Goal: Task Accomplishment & Management: Complete application form

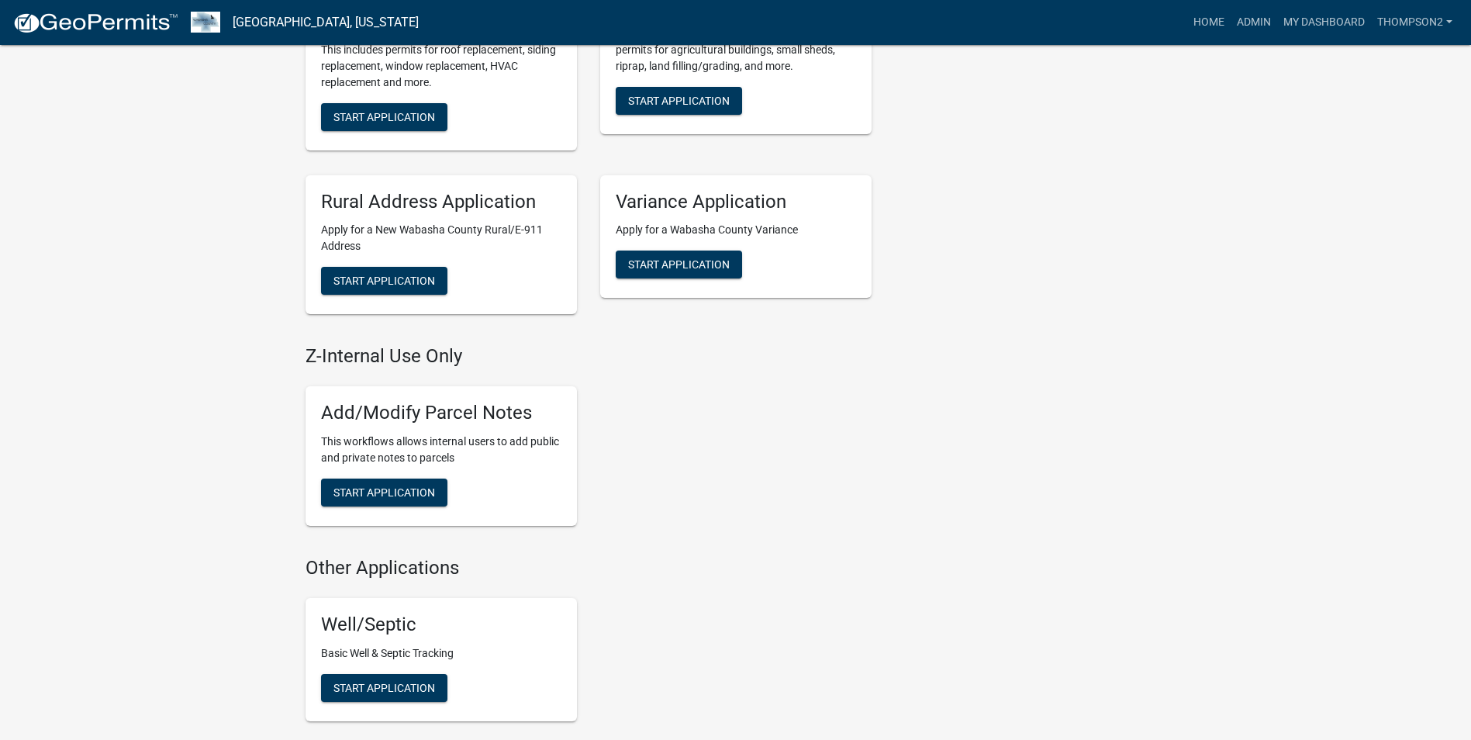
scroll to position [775, 0]
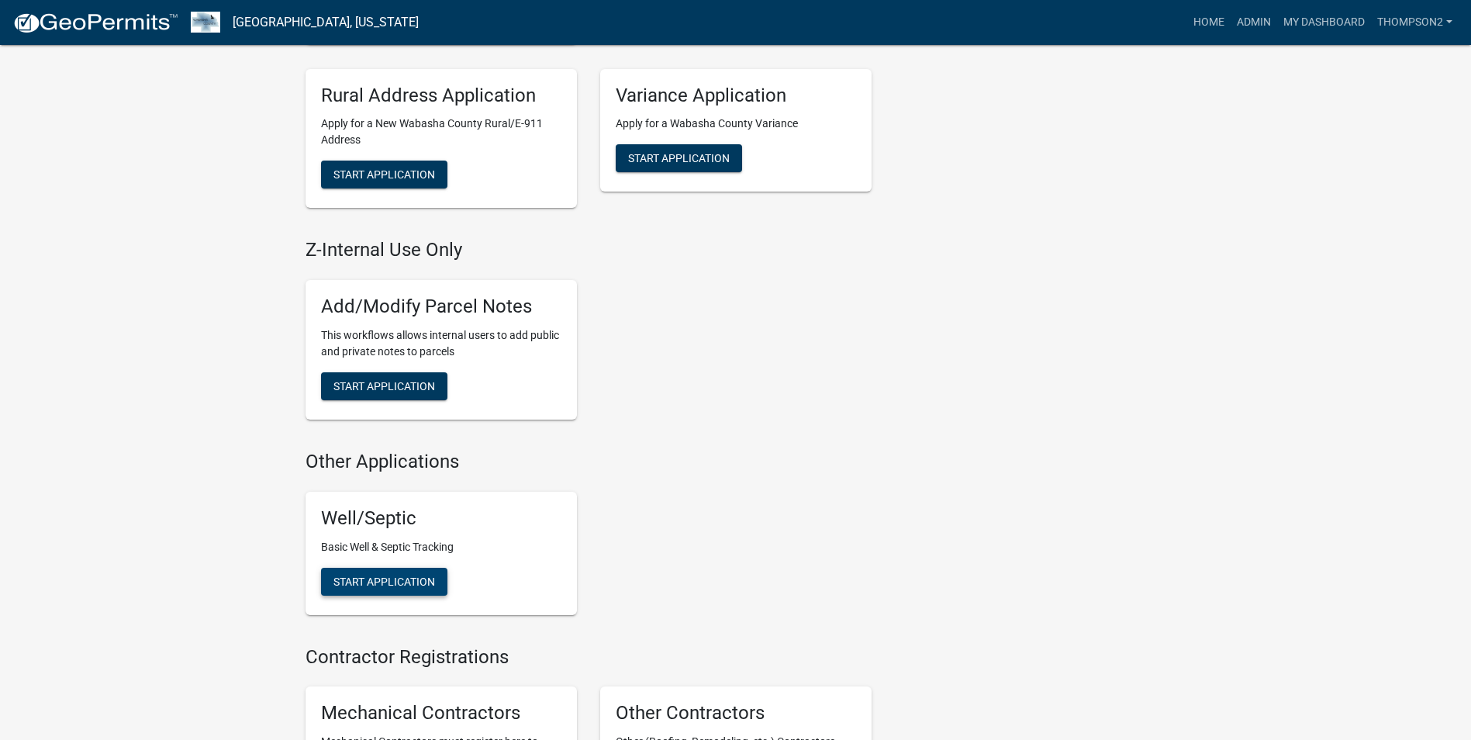
click at [380, 586] on span "Start Application" at bounding box center [384, 581] width 102 height 12
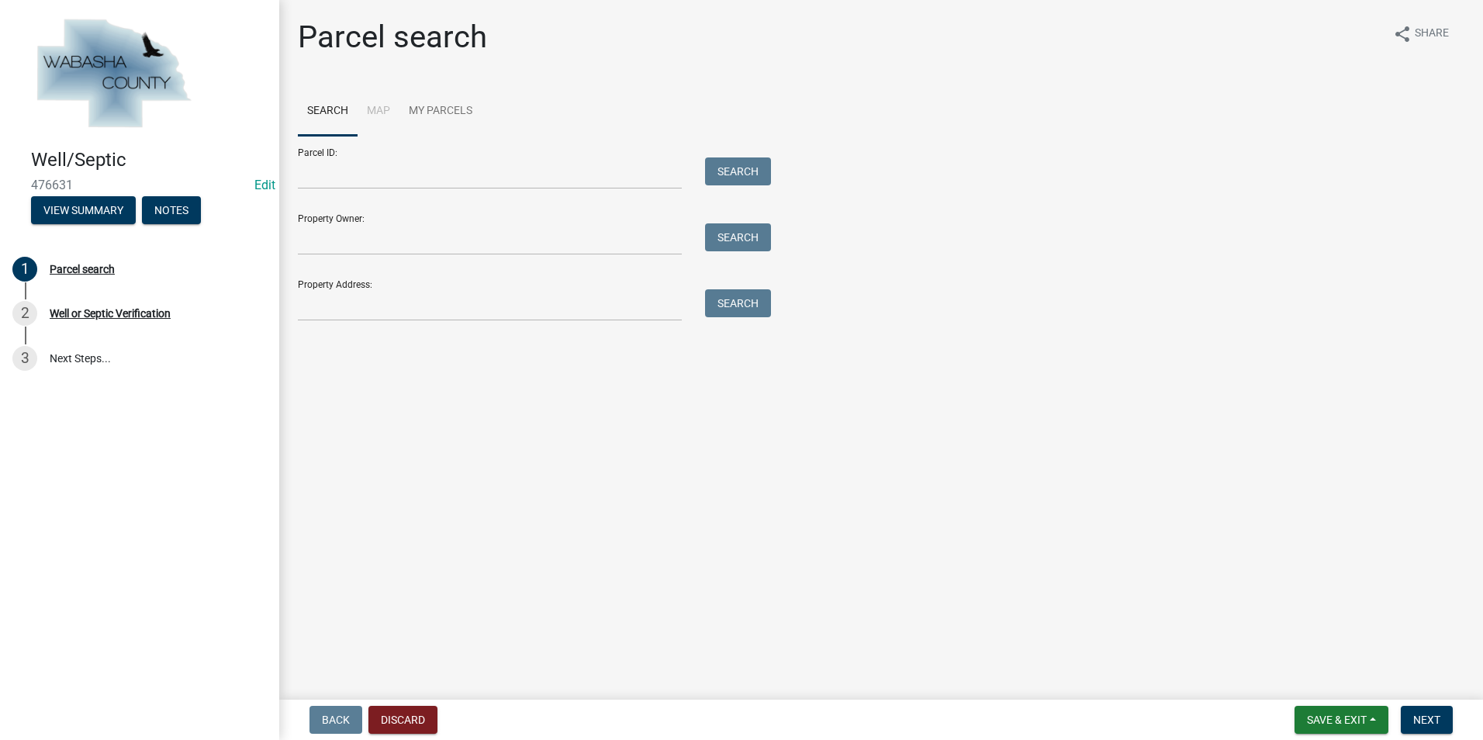
click at [321, 189] on form "Parcel ID: Search Property Owner: Search Property Address: Search" at bounding box center [530, 228] width 465 height 185
click at [319, 183] on input "Parcel ID:" at bounding box center [490, 173] width 384 height 32
type input "r08.00137.03"
click at [744, 171] on button "Search" at bounding box center [738, 171] width 66 height 28
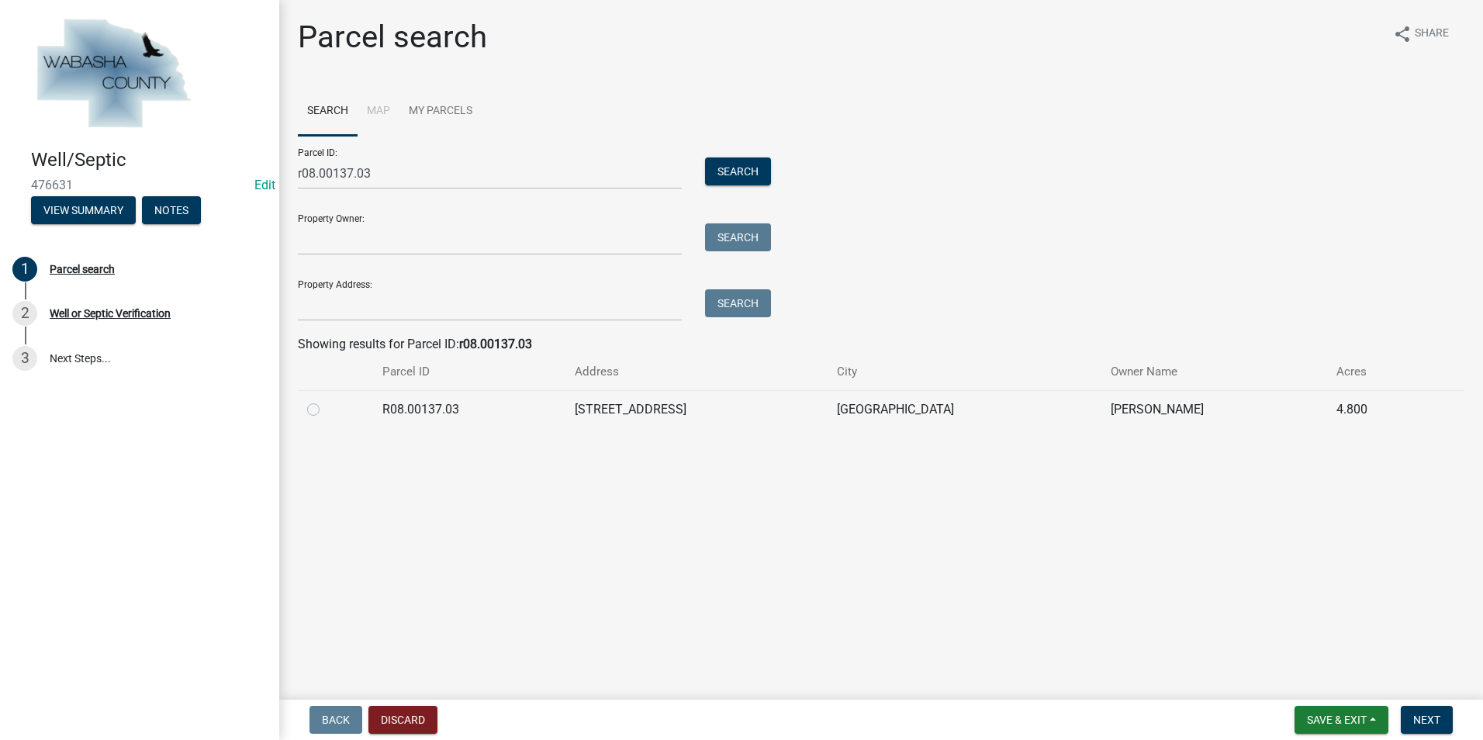
click at [326, 400] on label at bounding box center [326, 400] width 0 height 0
click at [326, 410] on input "radio" at bounding box center [331, 405] width 10 height 10
radio input "true"
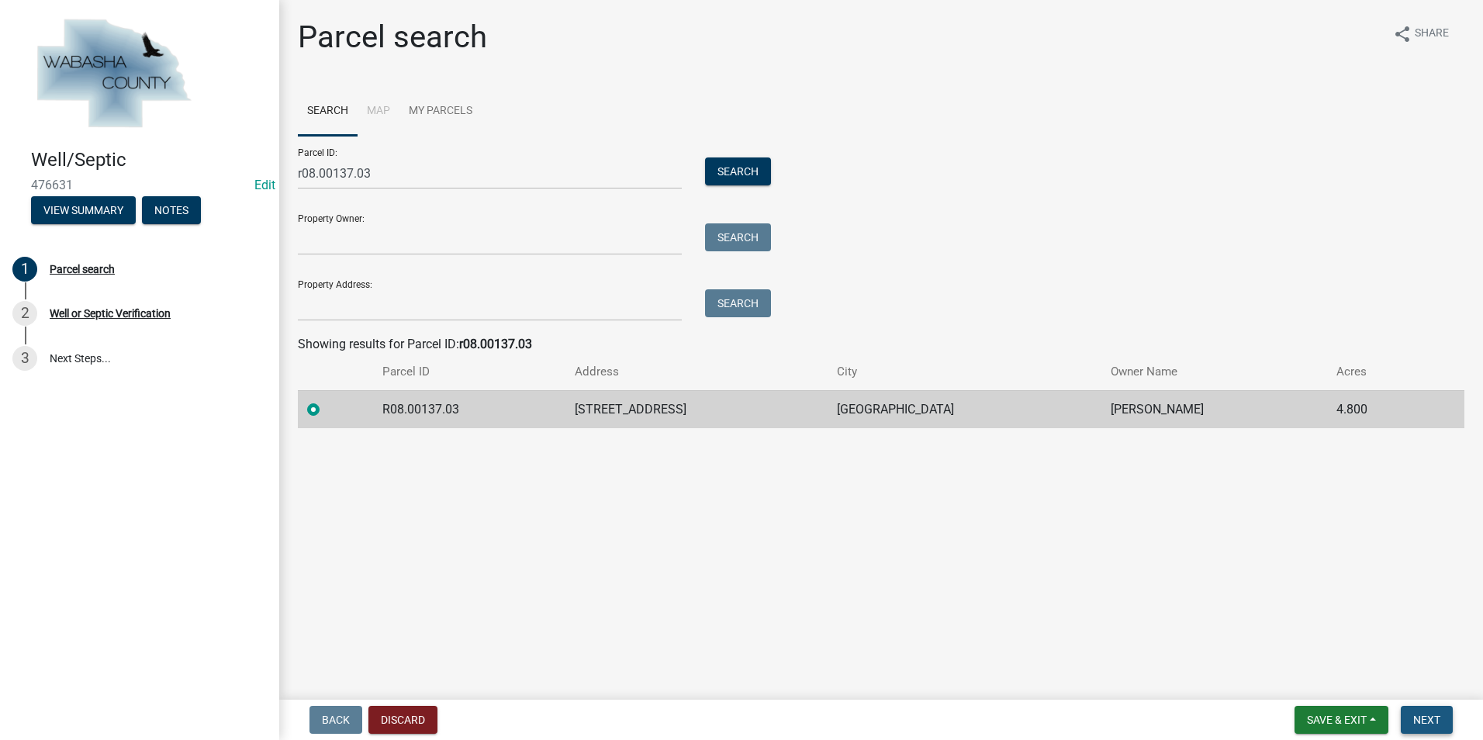
click at [1413, 717] on span "Next" at bounding box center [1426, 719] width 27 height 12
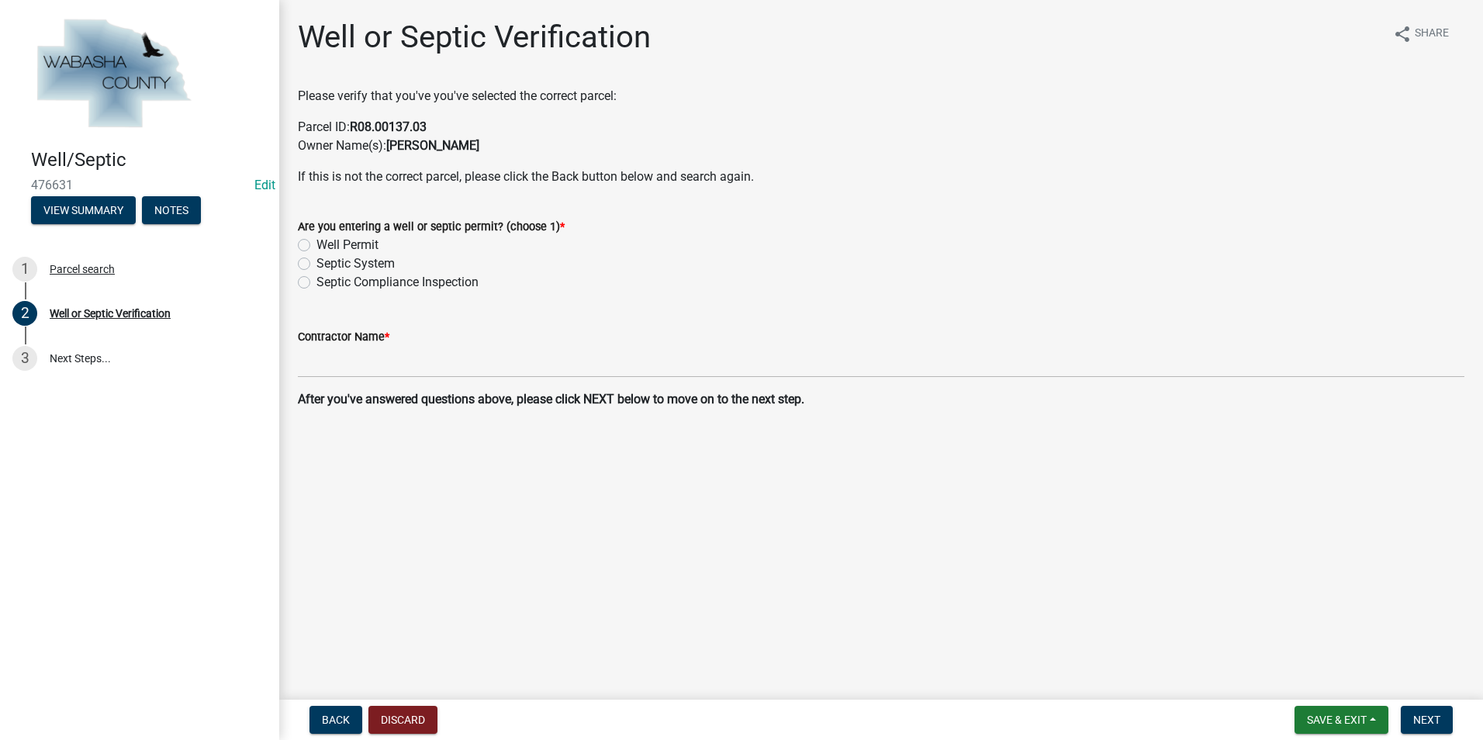
click at [316, 284] on label "Septic Compliance Inspection" at bounding box center [397, 282] width 162 height 19
click at [316, 283] on input "Septic Compliance Inspection" at bounding box center [321, 278] width 10 height 10
radio input "true"
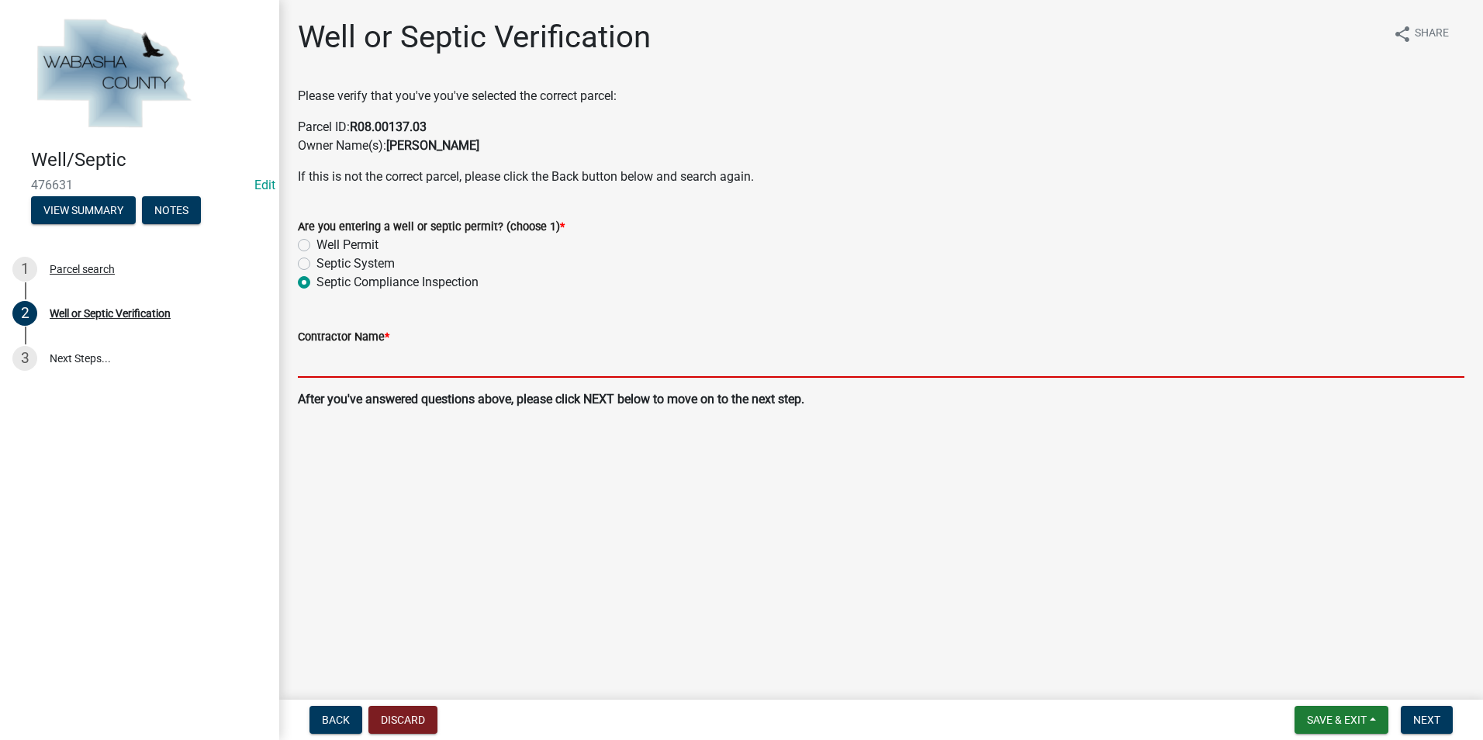
click at [325, 369] on input "Contractor Name *" at bounding box center [881, 362] width 1166 height 32
type input "[PERSON_NAME] Backhoe & Septic"
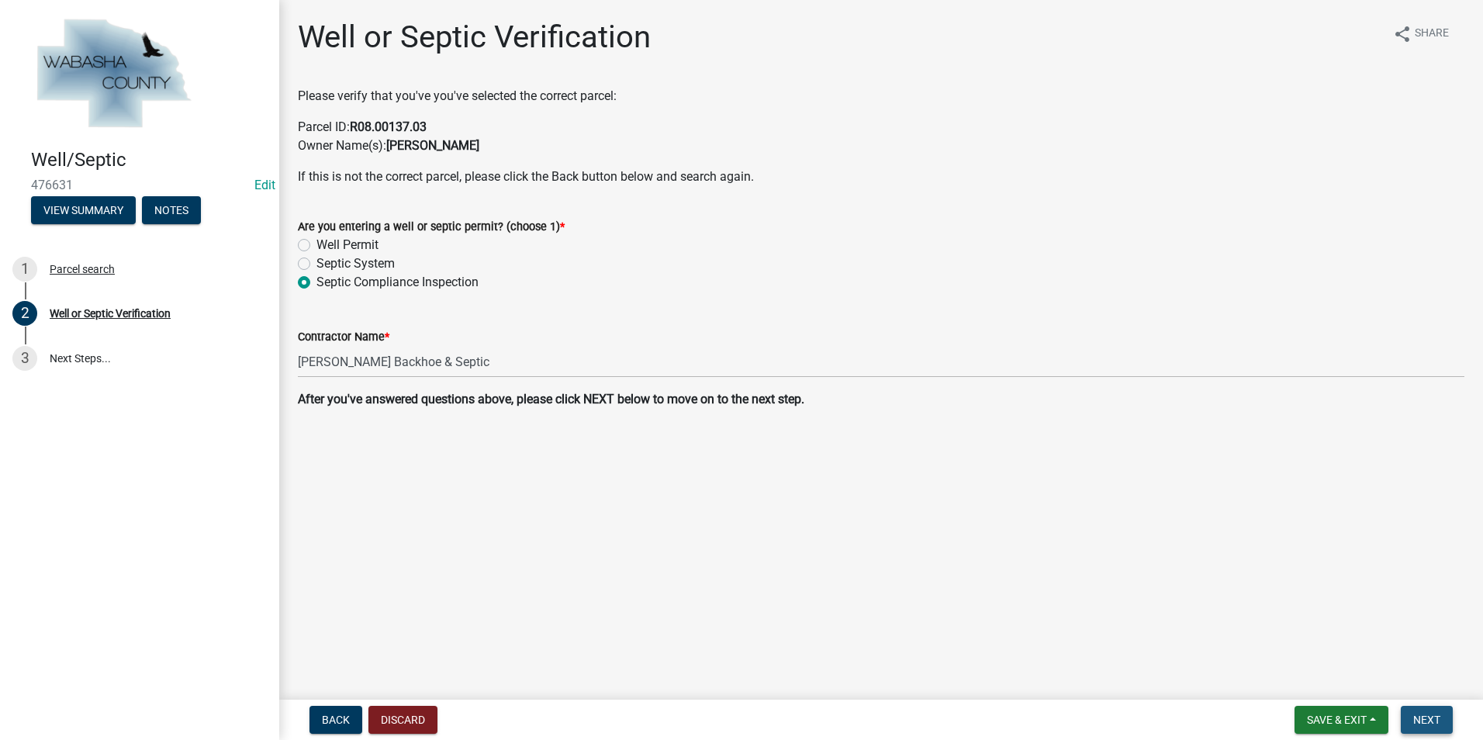
click at [1407, 718] on button "Next" at bounding box center [1426, 720] width 52 height 28
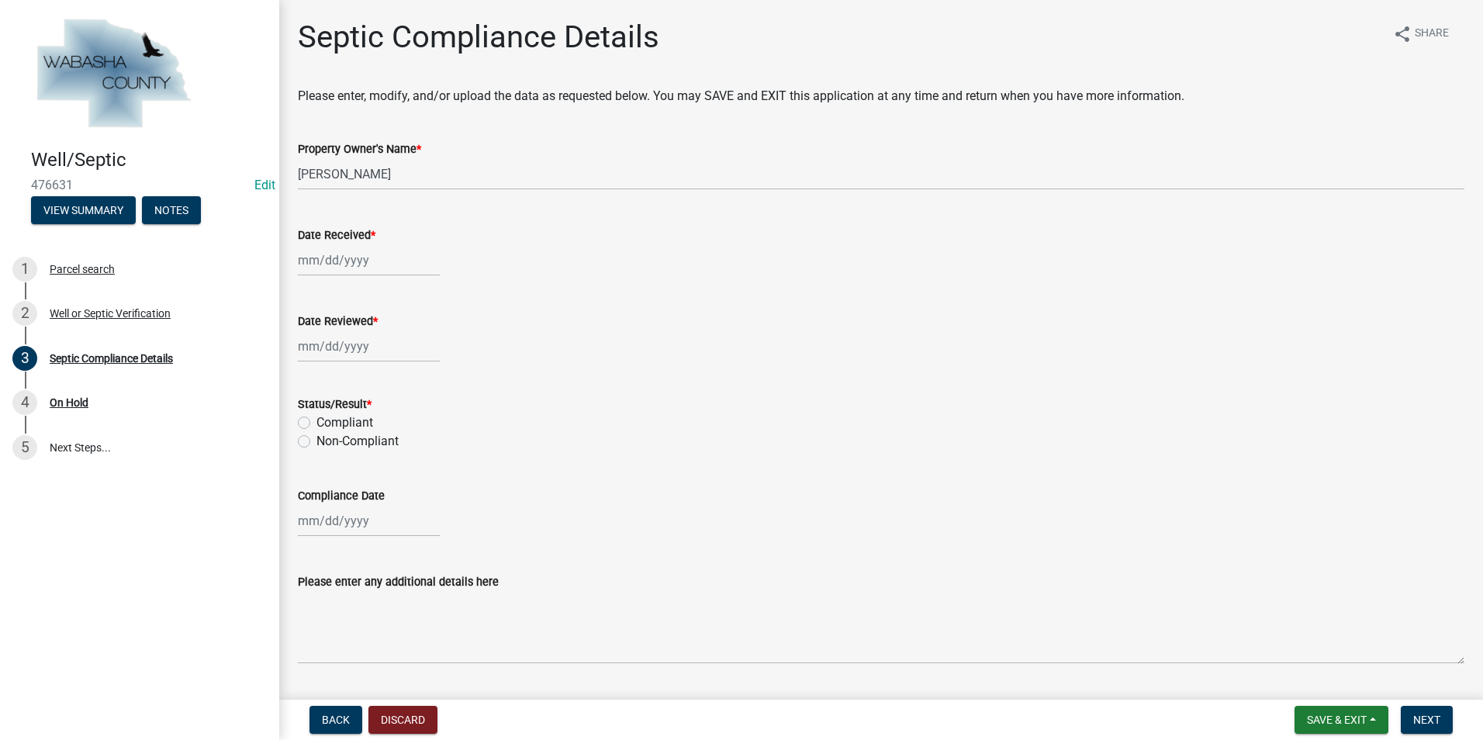
click at [316, 255] on div at bounding box center [369, 260] width 142 height 32
select select "9"
select select "2025"
click at [357, 368] on div "10" at bounding box center [363, 367] width 25 height 25
type input "[DATE]"
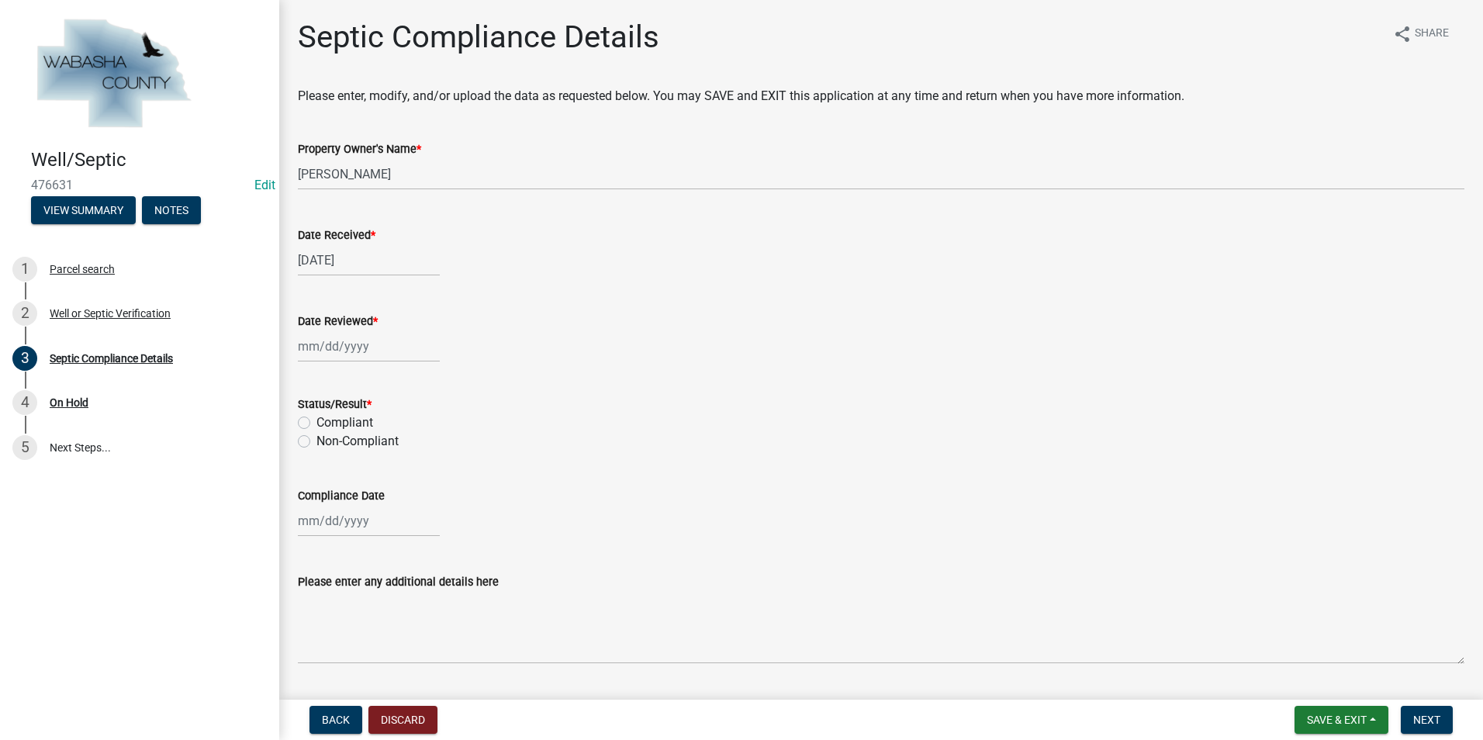
select select "9"
select select "2025"
click at [341, 349] on div "Jan Feb Mar Apr May Jun [DATE] Aug Sep [DATE] 2024 2025 Mo Tu We Th Fr Sa Su 1 …" at bounding box center [369, 346] width 142 height 32
click at [368, 457] on div "10" at bounding box center [363, 453] width 25 height 25
type input "[DATE]"
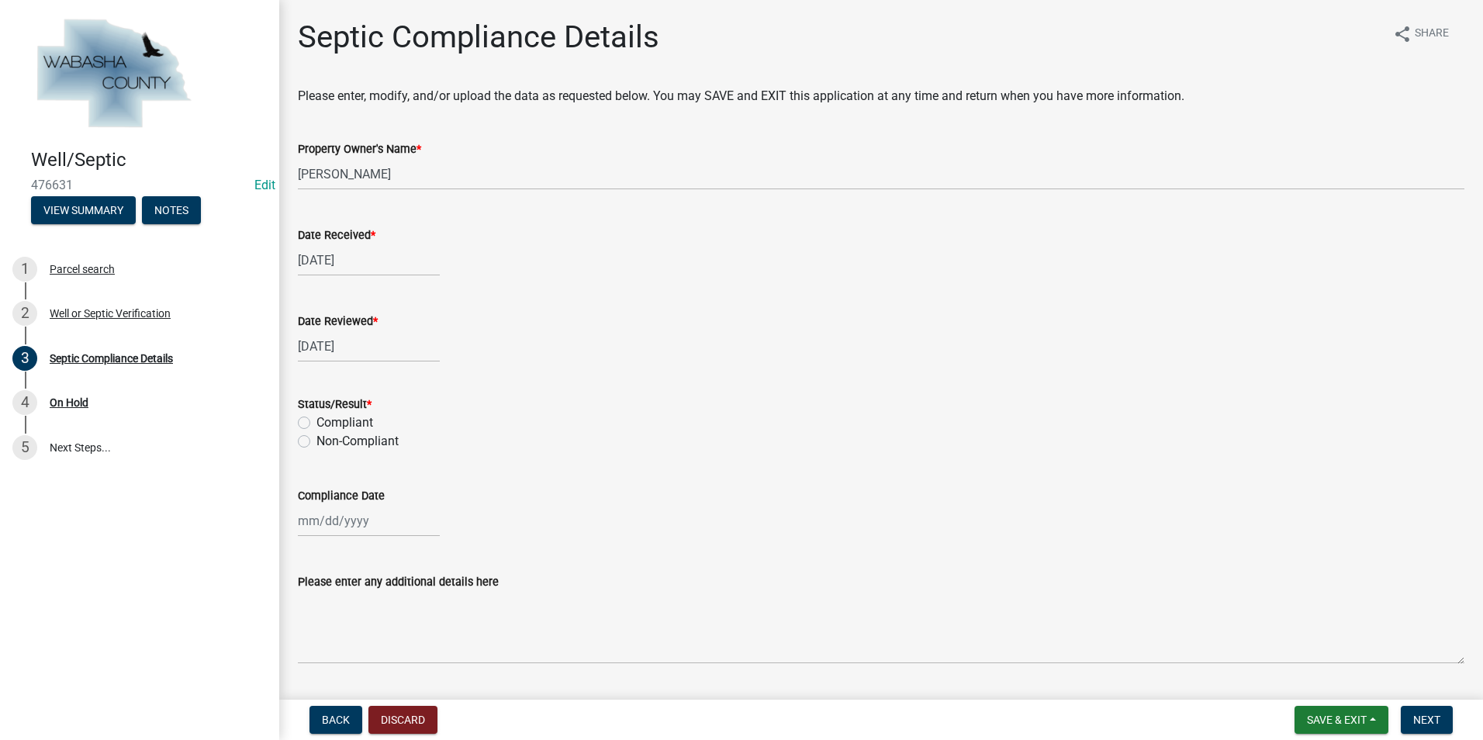
click at [316, 424] on label "Compliant" at bounding box center [344, 422] width 57 height 19
click at [316, 423] on input "Compliant" at bounding box center [321, 418] width 10 height 10
radio input "true"
click at [308, 522] on div at bounding box center [369, 521] width 142 height 32
select select "9"
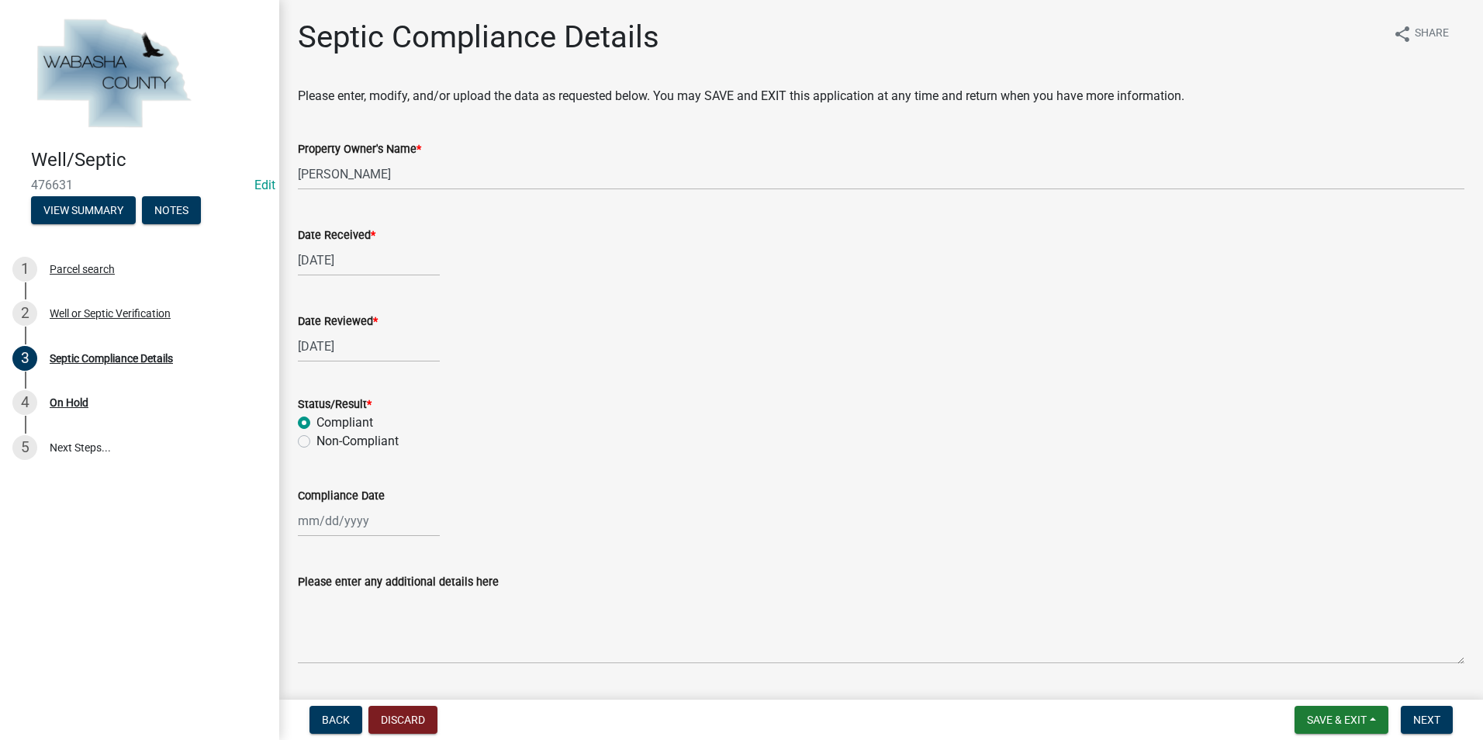
select select "2025"
click at [338, 388] on div "9" at bounding box center [338, 388] width 25 height 25
type input "[DATE]"
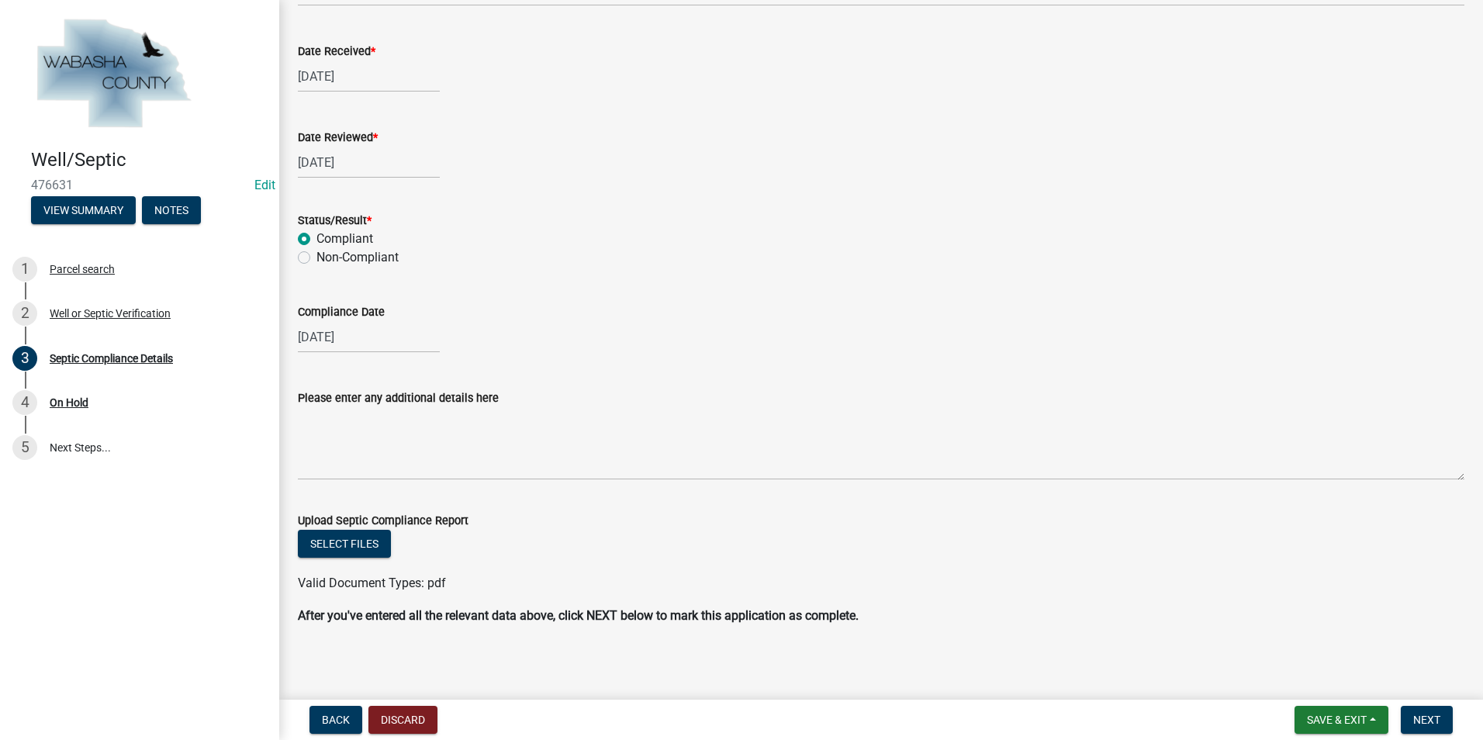
scroll to position [188, 0]
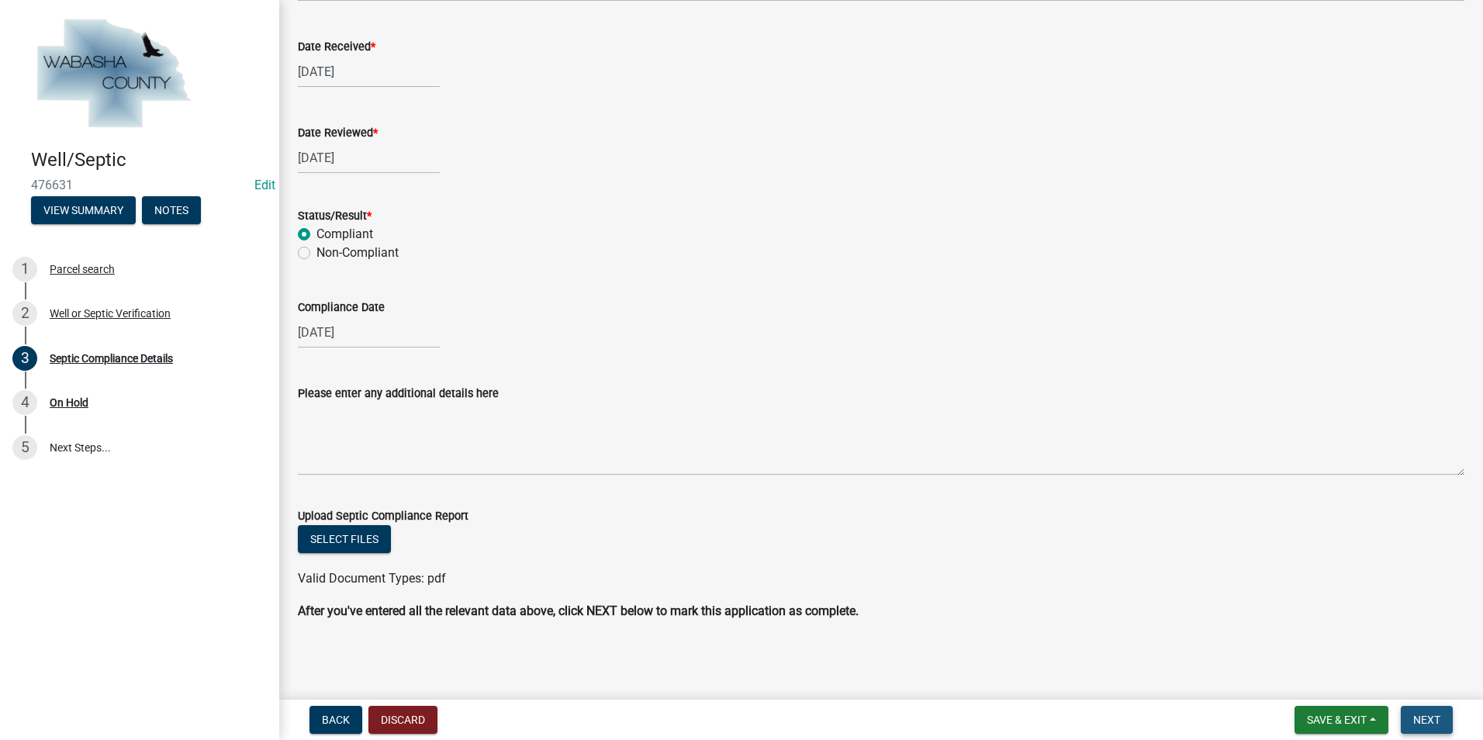
click at [1439, 727] on button "Next" at bounding box center [1426, 720] width 52 height 28
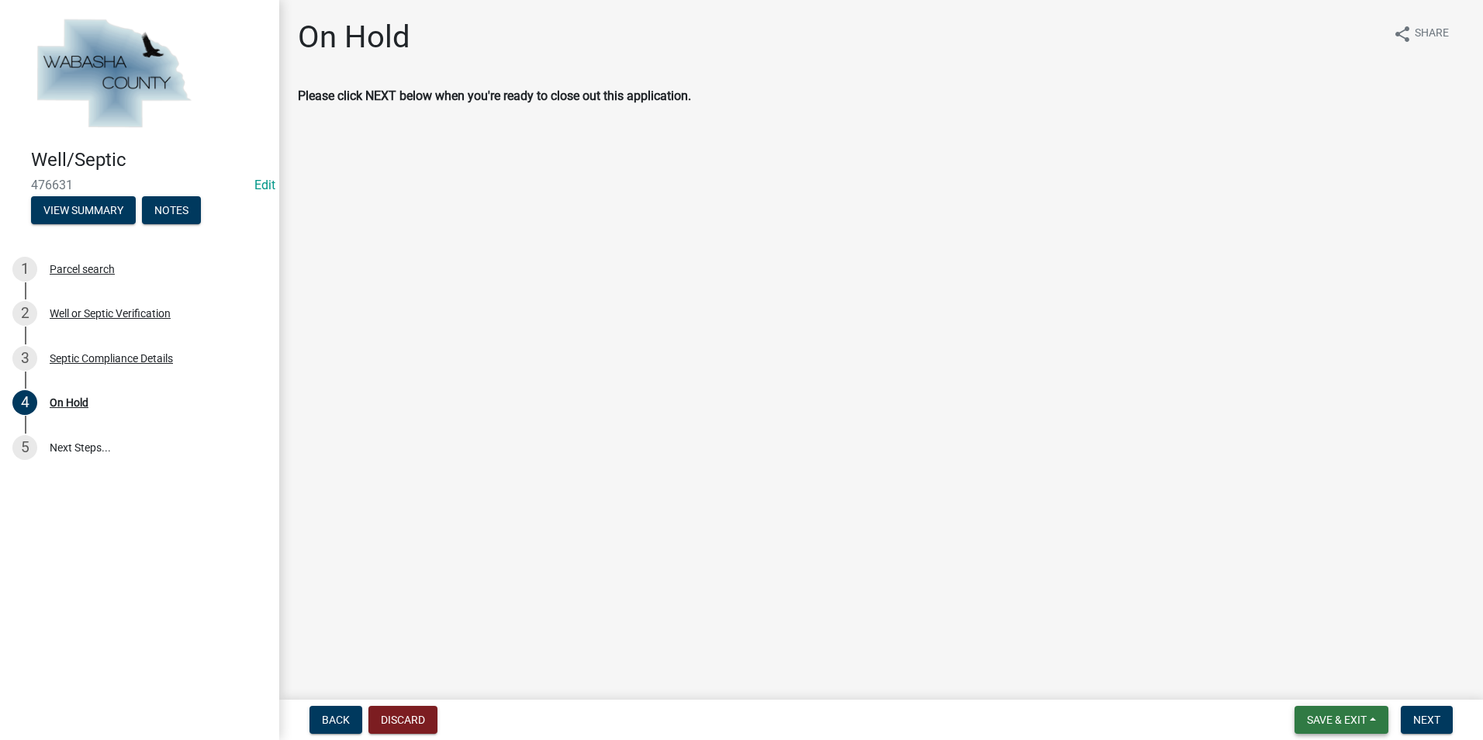
click at [1357, 720] on span "Save & Exit" at bounding box center [1337, 719] width 60 height 12
click at [1330, 686] on button "Save & Exit" at bounding box center [1326, 679] width 124 height 37
